Goal: Information Seeking & Learning: Learn about a topic

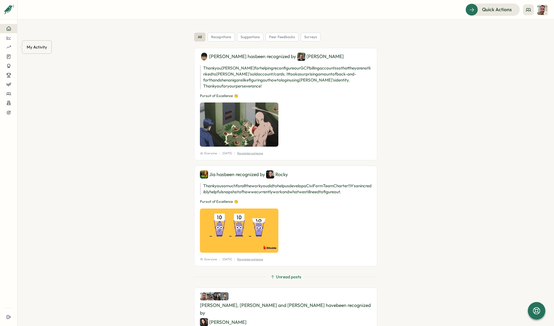
click at [45, 48] on div "My Activity" at bounding box center [37, 47] width 23 height 8
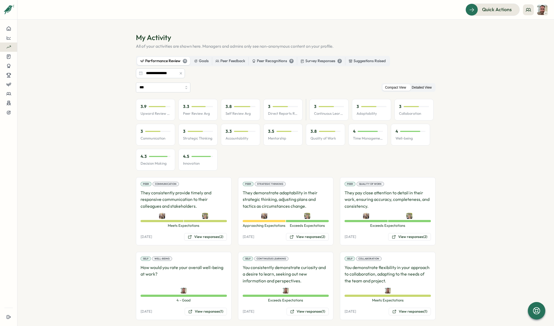
click at [419, 89] on label "Detailed View" at bounding box center [421, 87] width 25 height 7
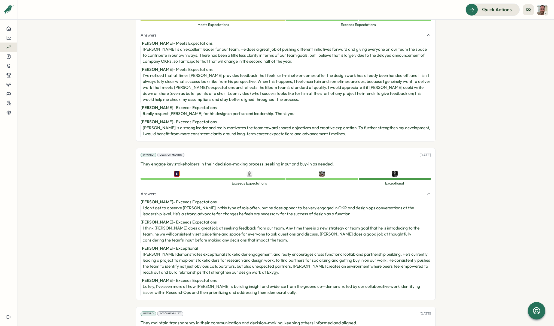
scroll to position [1063, 0]
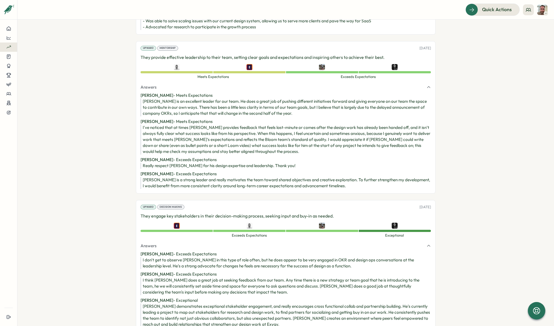
click at [173, 100] on div "[PERSON_NAME] is an excellent leader for our team. He does a great job of pushi…" at bounding box center [287, 107] width 288 height 18
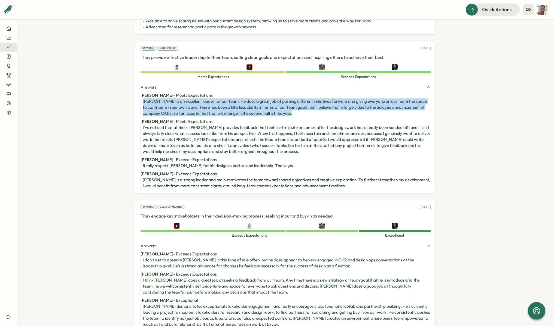
click at [173, 100] on div "[PERSON_NAME] is an excellent leader for our team. He does a great job of pushi…" at bounding box center [287, 107] width 288 height 18
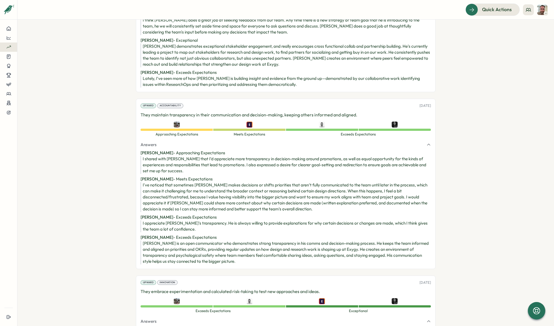
scroll to position [1323, 0]
click at [237, 187] on div "I've noticed that sometimes [PERSON_NAME] makes decisions or shifts priorities …" at bounding box center [287, 196] width 288 height 30
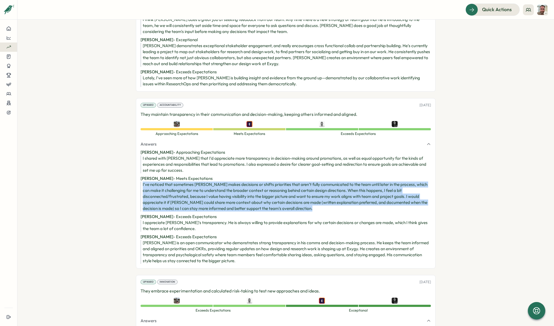
click at [237, 187] on div "I've noticed that sometimes [PERSON_NAME] makes decisions or shifts priorities …" at bounding box center [287, 196] width 288 height 30
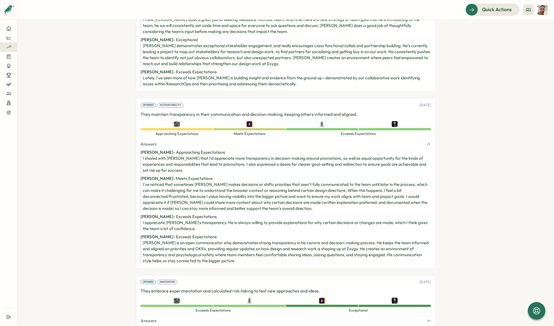
click at [198, 219] on div "I appreciate [PERSON_NAME]'s transparency. He is always willing to provide expl…" at bounding box center [287, 225] width 288 height 12
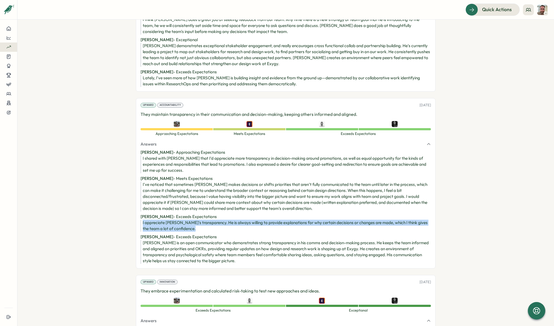
click at [198, 219] on div "I appreciate [PERSON_NAME]'s transparency. He is always willing to provide expl…" at bounding box center [287, 225] width 288 height 12
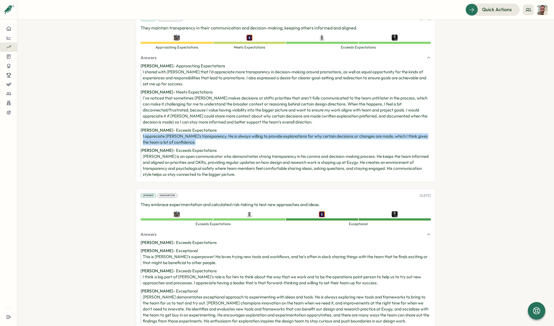
scroll to position [1436, 0]
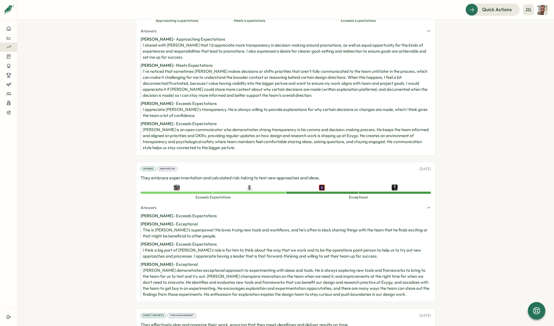
click at [157, 247] on div "I think a big part of [PERSON_NAME]'s role is for him to think about the way th…" at bounding box center [287, 253] width 288 height 12
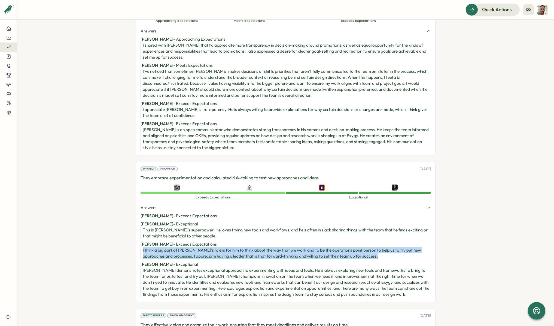
click at [157, 247] on div "I think a big part of [PERSON_NAME]'s role is for him to think about the way th…" at bounding box center [287, 253] width 288 height 12
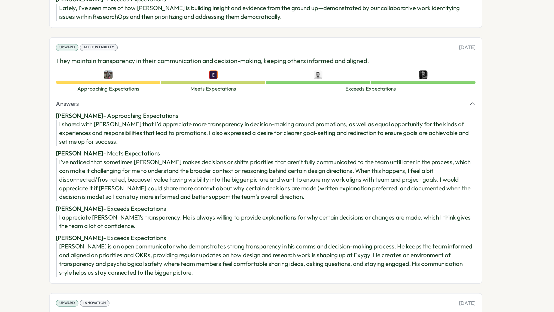
scroll to position [1363, 0]
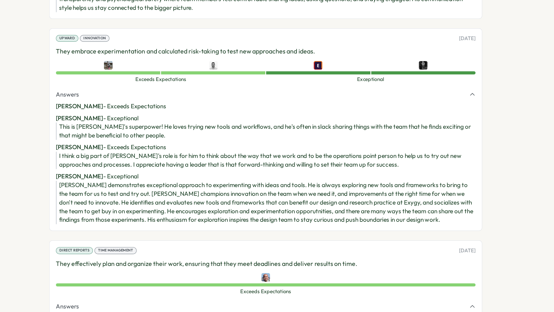
click at [391, 173] on div "[PERSON_NAME] demonstrates exceptional approach to experimenting with ideas and…" at bounding box center [287, 175] width 288 height 30
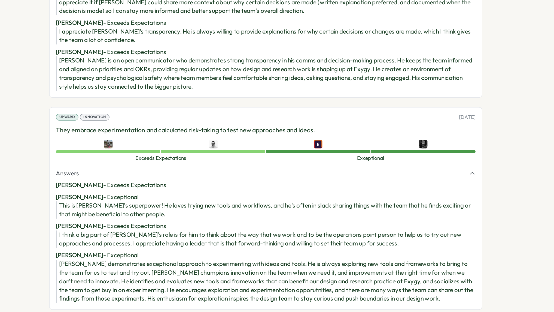
scroll to position [1489, 0]
